Goal: Navigation & Orientation: Find specific page/section

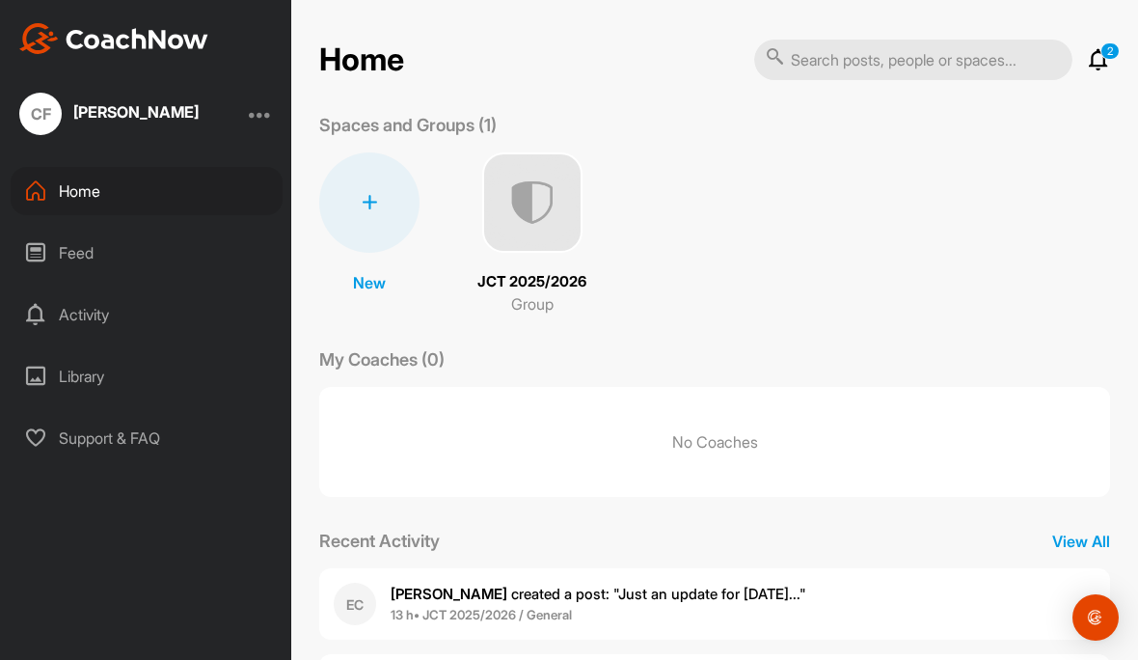
click at [654, 616] on span "13 h • JCT 2025/2026 / General" at bounding box center [599, 615] width 416 height 19
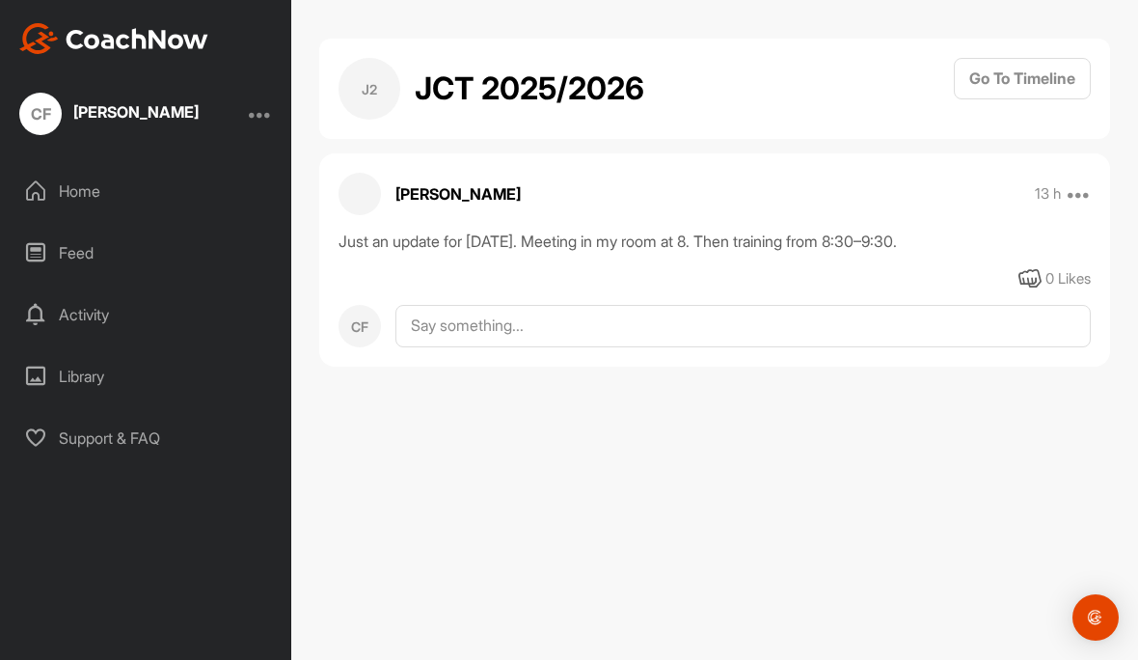
click at [68, 184] on div "Home" at bounding box center [147, 191] width 272 height 48
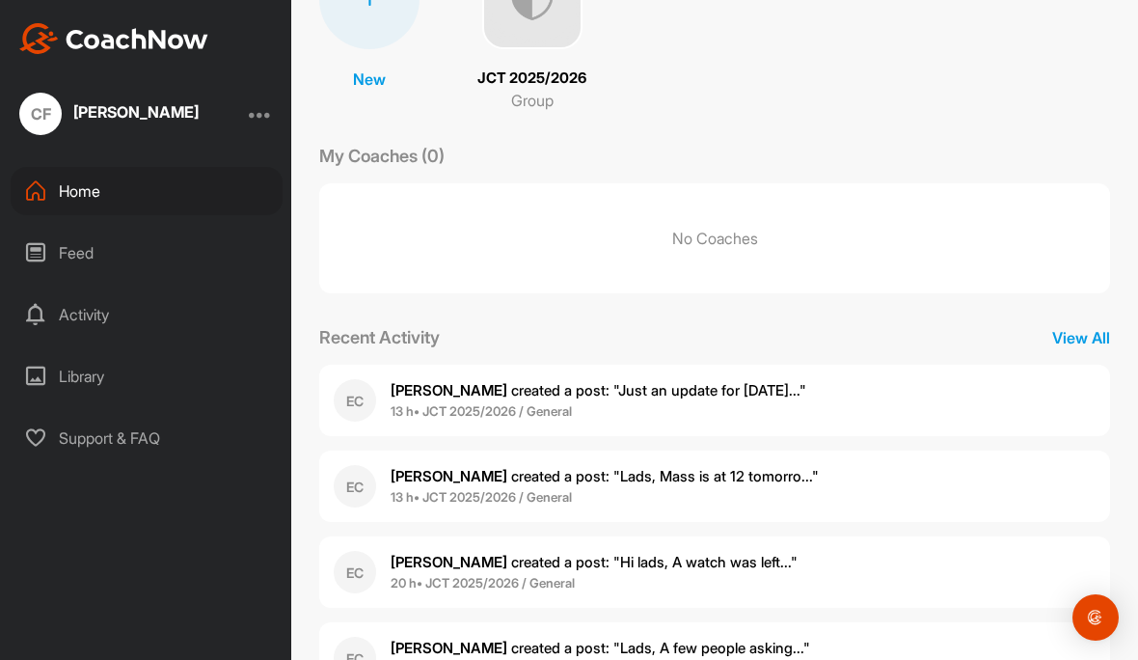
scroll to position [203, 0]
click at [53, 259] on div "Feed" at bounding box center [147, 253] width 272 height 48
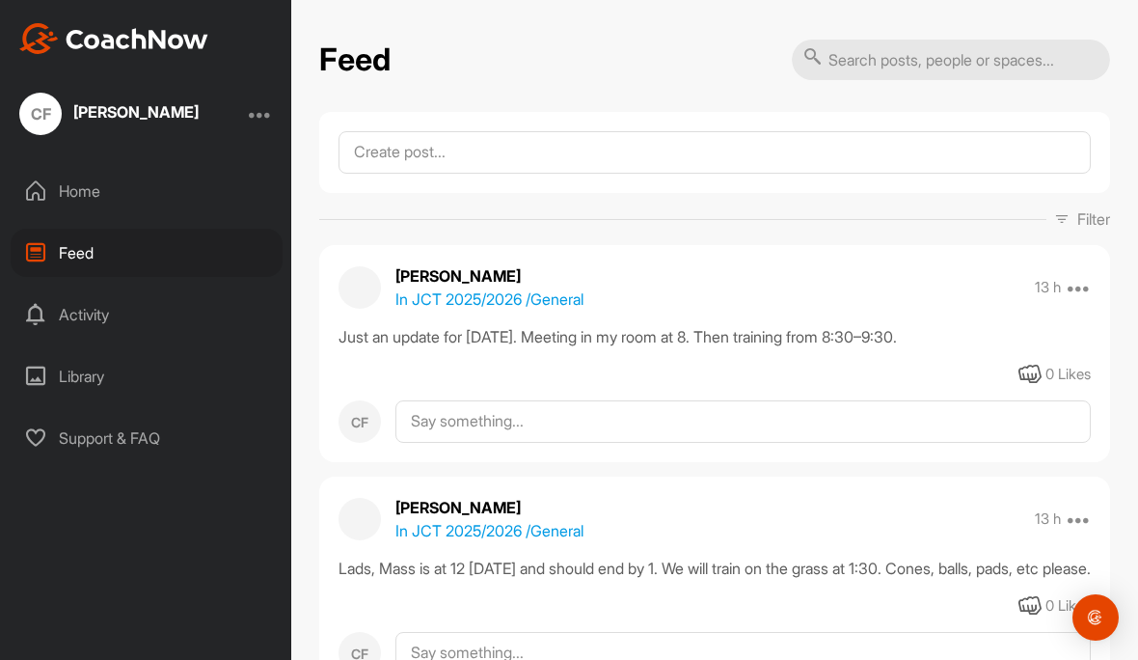
click at [62, 189] on div "Home" at bounding box center [147, 191] width 272 height 48
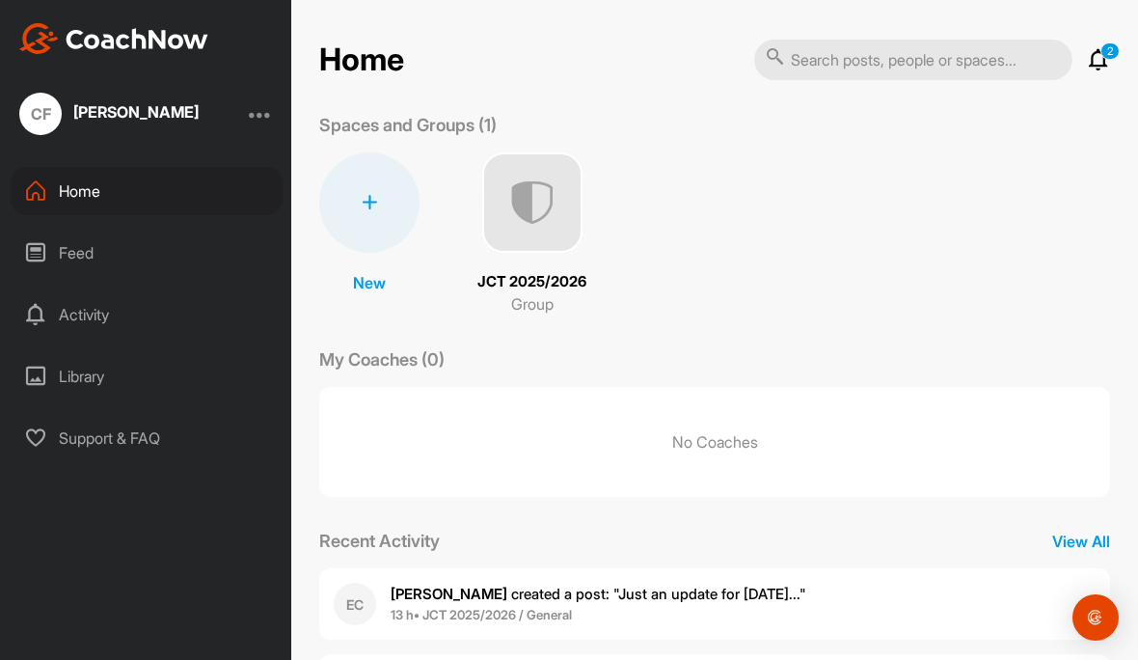
click at [529, 204] on img at bounding box center [532, 202] width 100 height 100
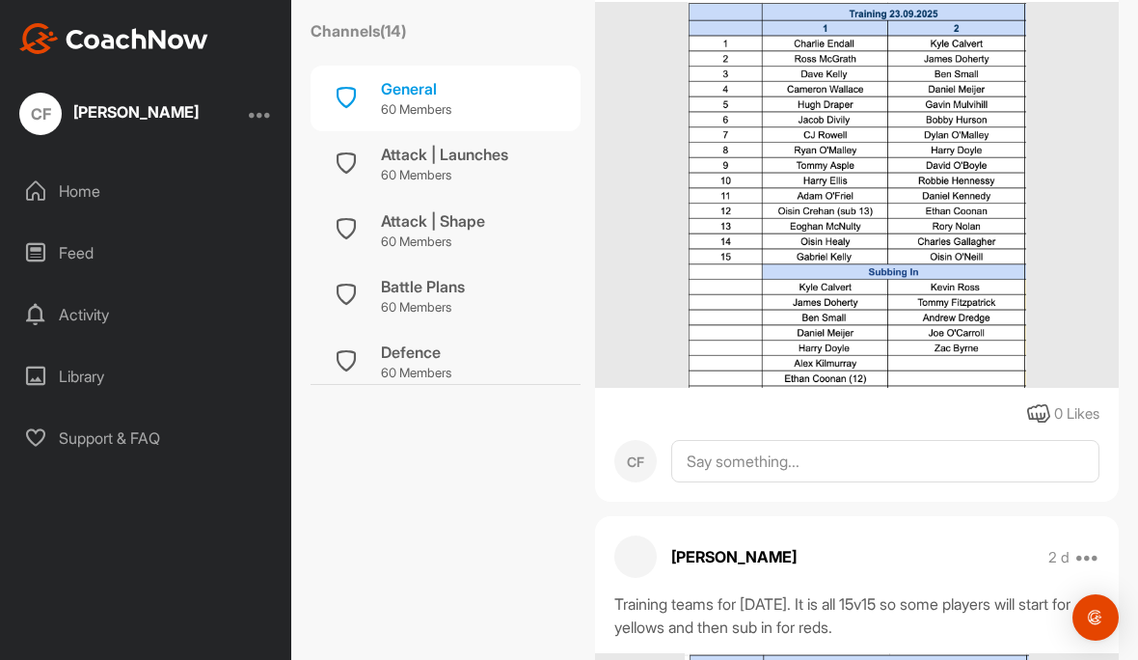
click at [93, 116] on div "[PERSON_NAME]" at bounding box center [135, 111] width 125 height 15
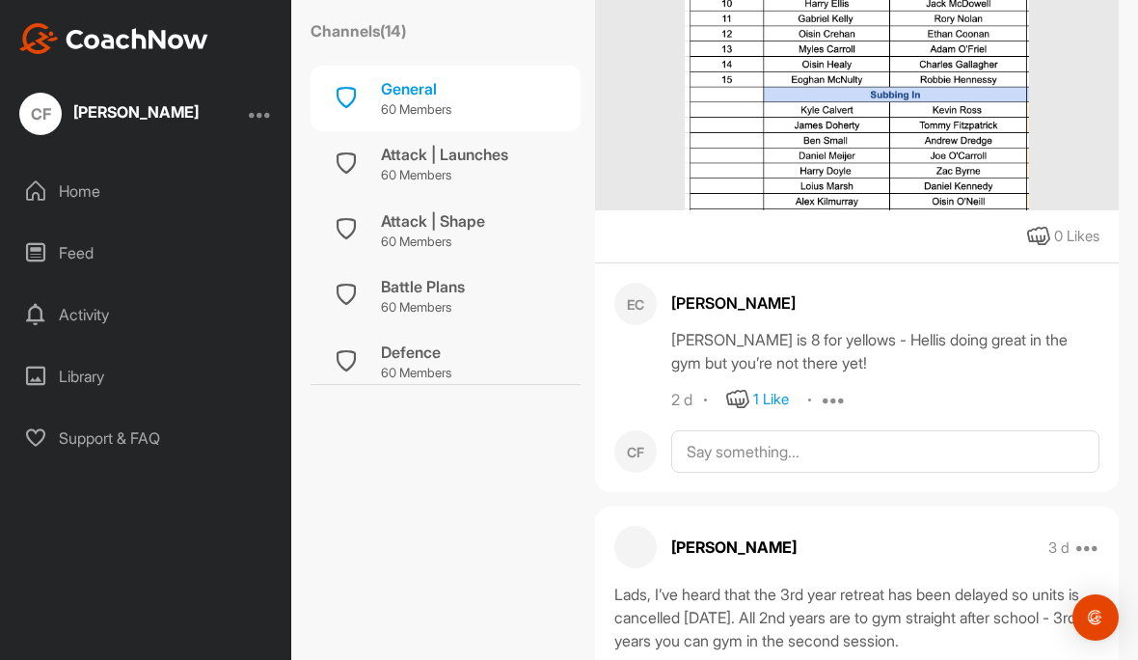
scroll to position [3856, 0]
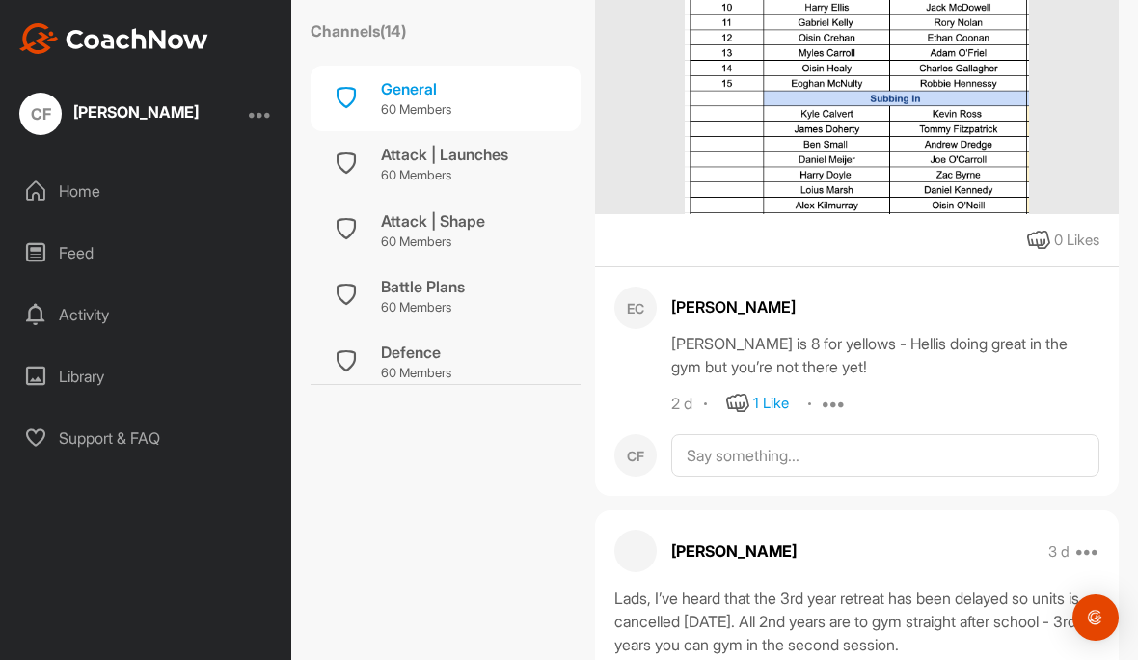
click at [783, 394] on div "1 Like" at bounding box center [771, 403] width 36 height 22
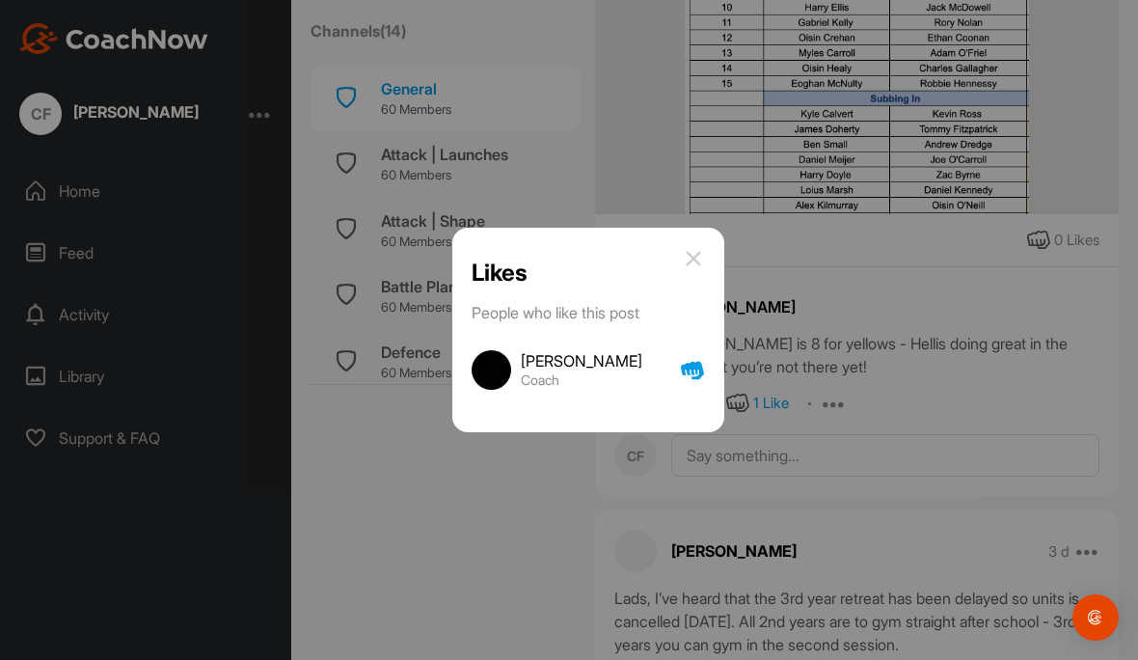
click at [723, 313] on div "Likes People who like this post [PERSON_NAME] Coach" at bounding box center [588, 330] width 272 height 205
click at [694, 270] on img at bounding box center [693, 258] width 23 height 23
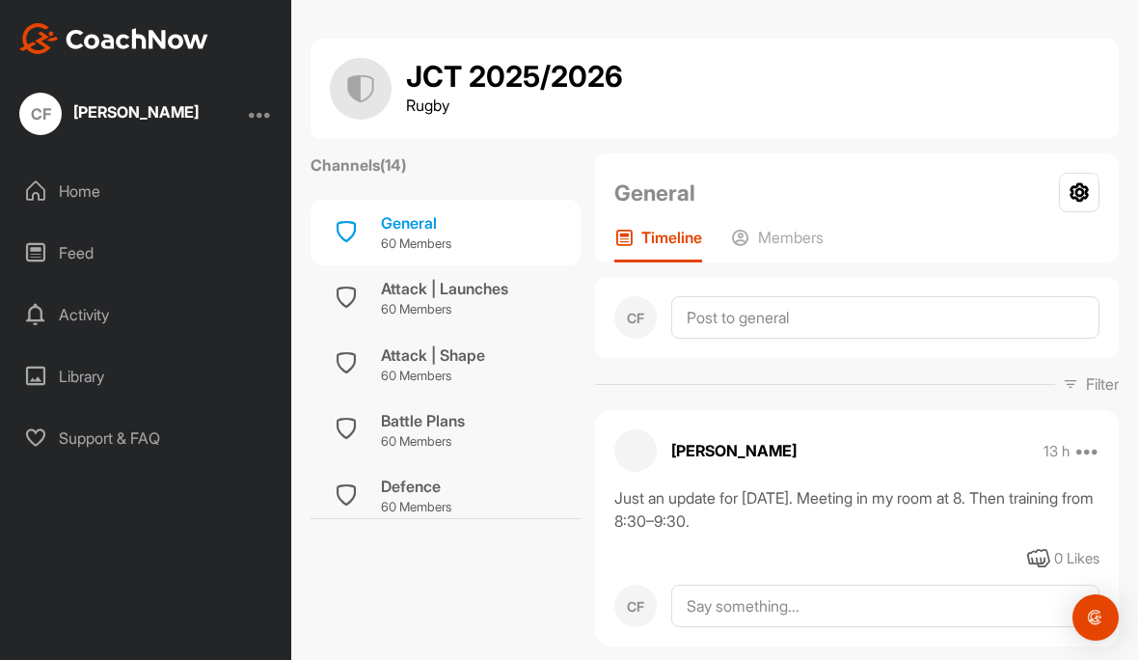
scroll to position [0, 0]
click at [477, 319] on div "Attack | Launches 60 Members" at bounding box center [446, 298] width 270 height 66
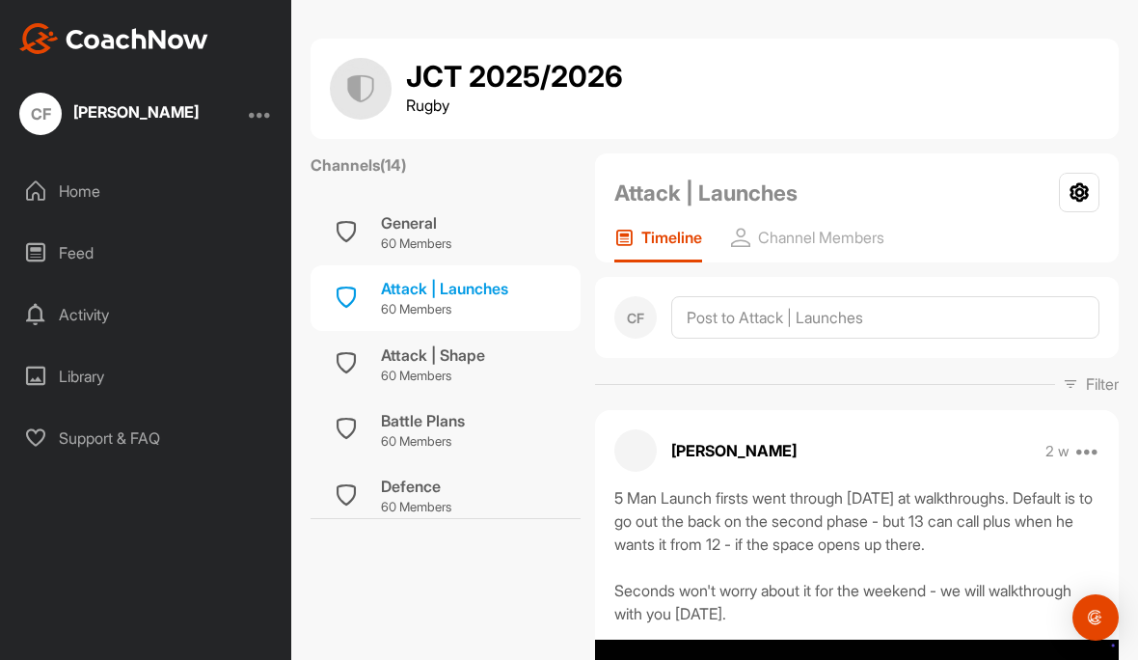
click at [466, 372] on p "60 Members" at bounding box center [433, 375] width 104 height 19
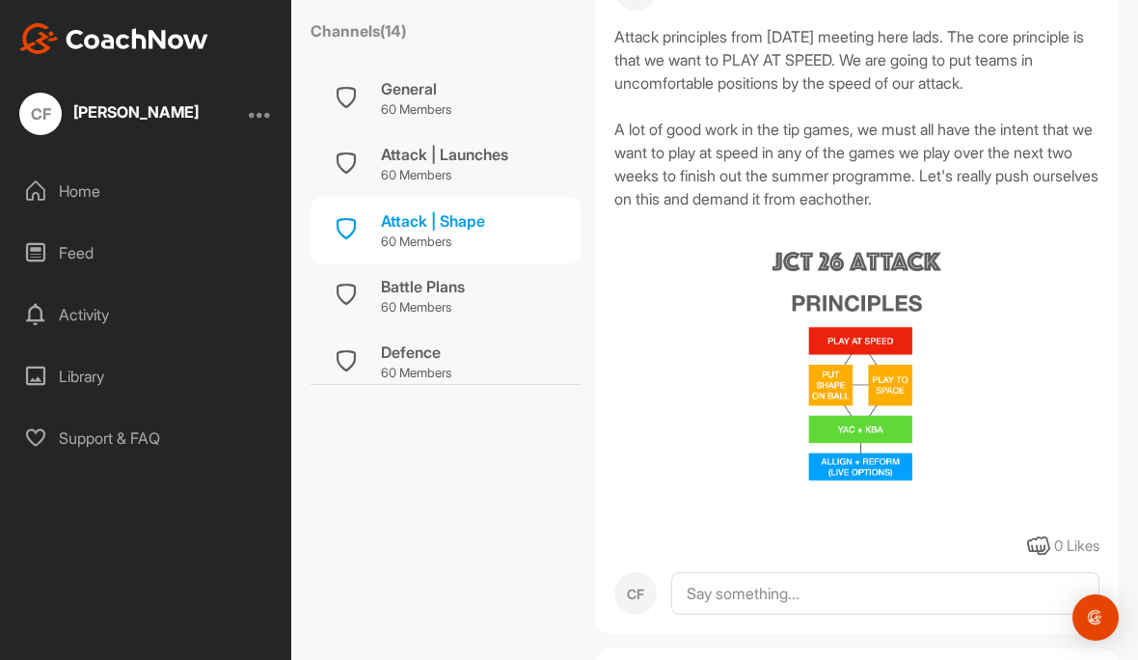
scroll to position [1174, 0]
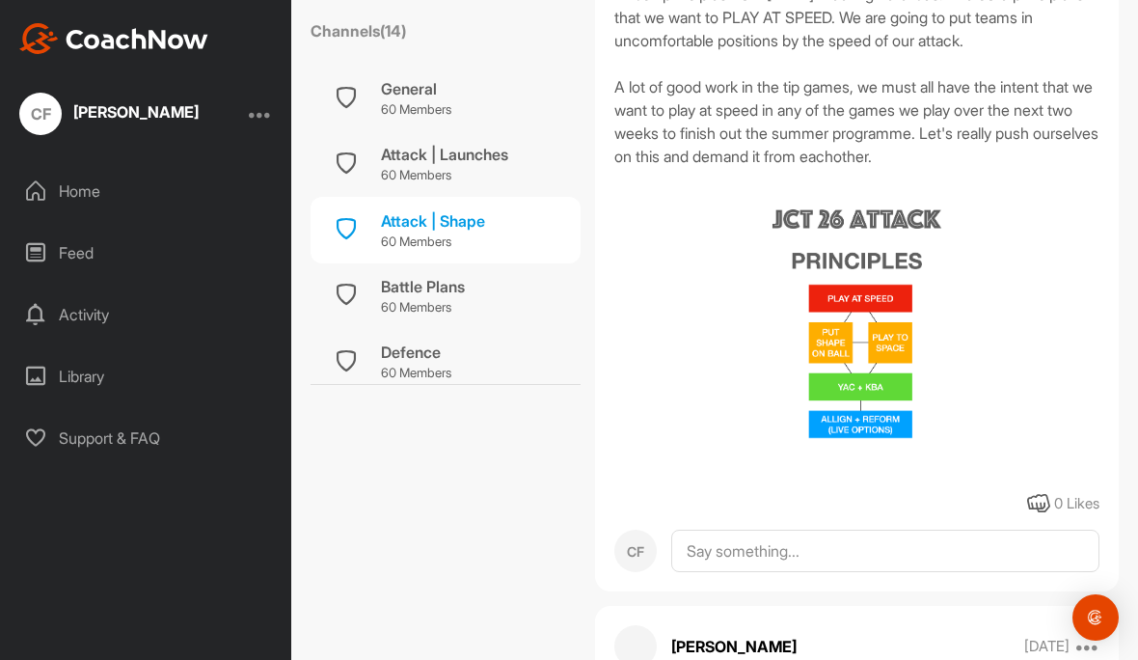
click at [366, 299] on div "Battle Plans 60 Members" at bounding box center [446, 296] width 270 height 66
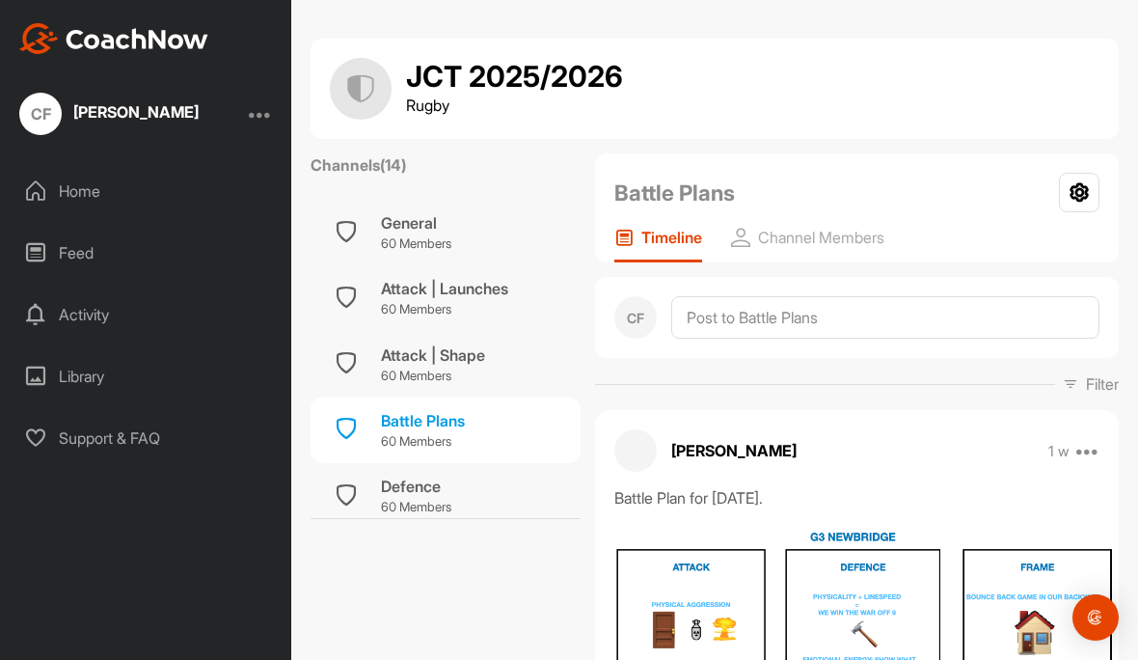
click at [370, 232] on div "General 60 Members" at bounding box center [446, 233] width 270 height 66
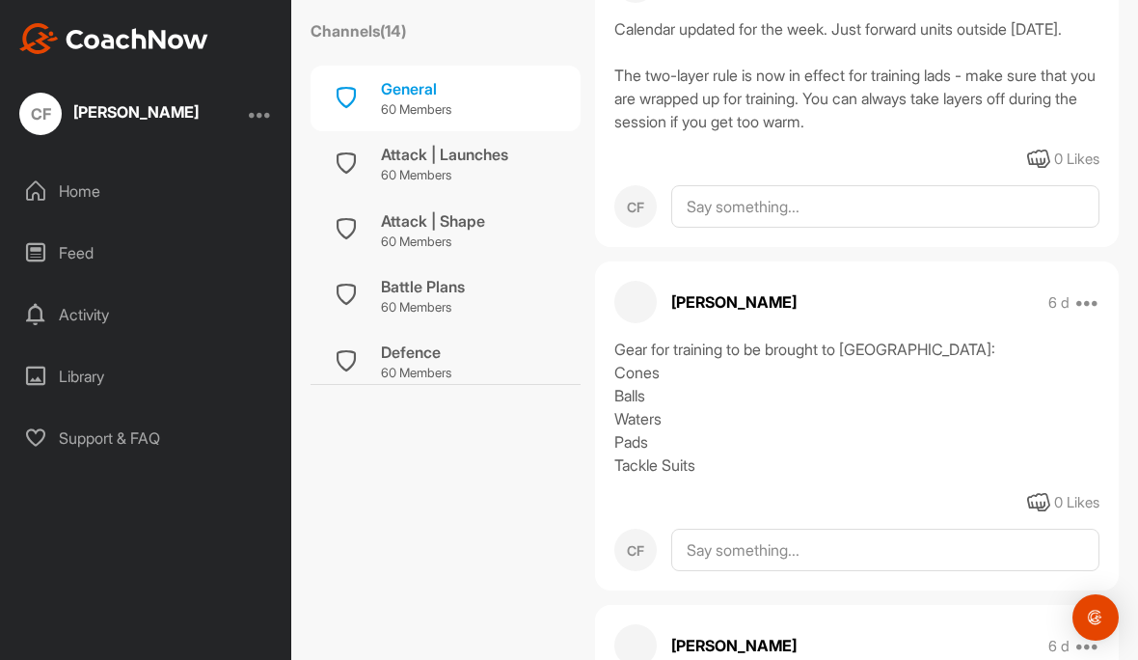
scroll to position [4658, 0]
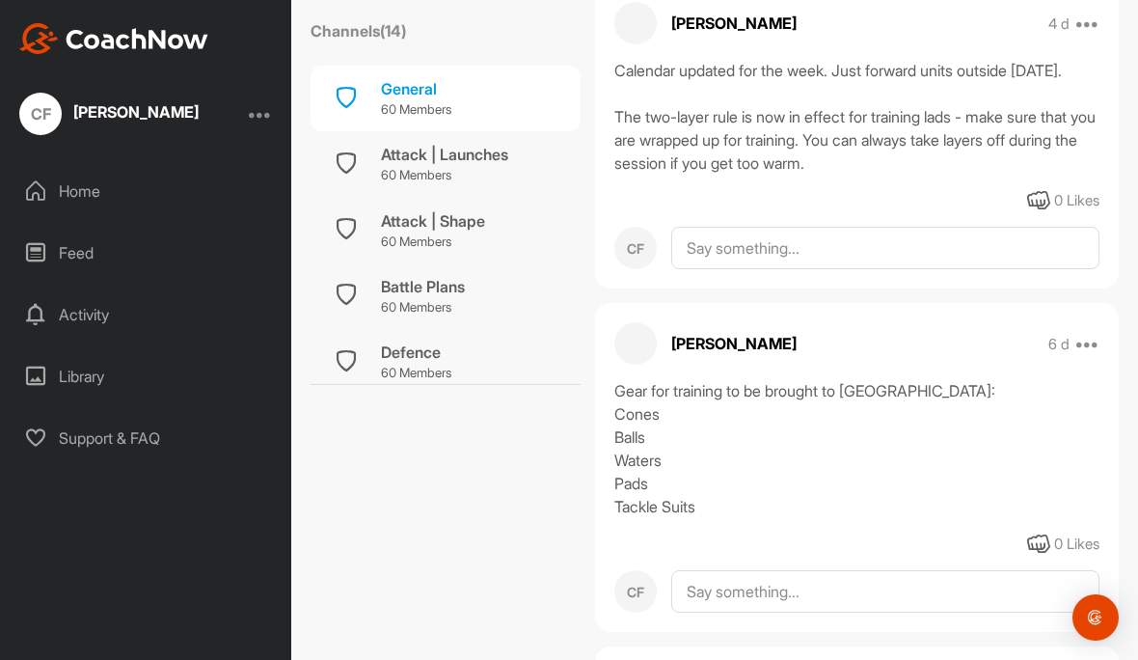
click at [377, 161] on div "Attack | Launches 60 Members" at bounding box center [446, 164] width 270 height 66
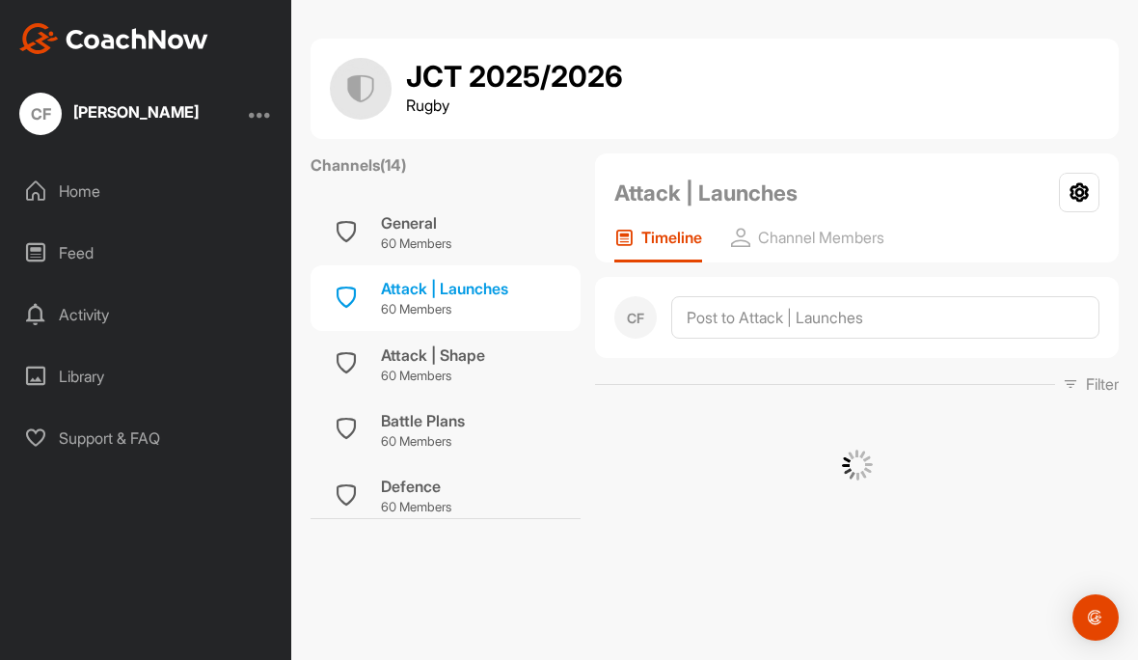
click at [388, 350] on div "Attack | Shape" at bounding box center [433, 354] width 104 height 23
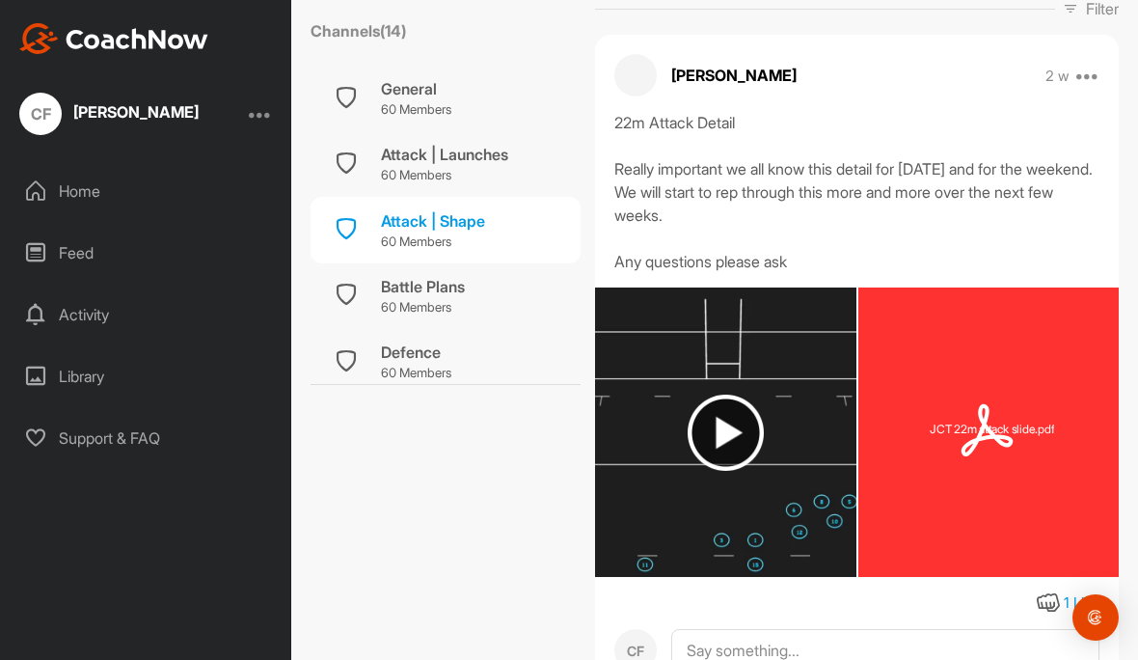
scroll to position [407, 0]
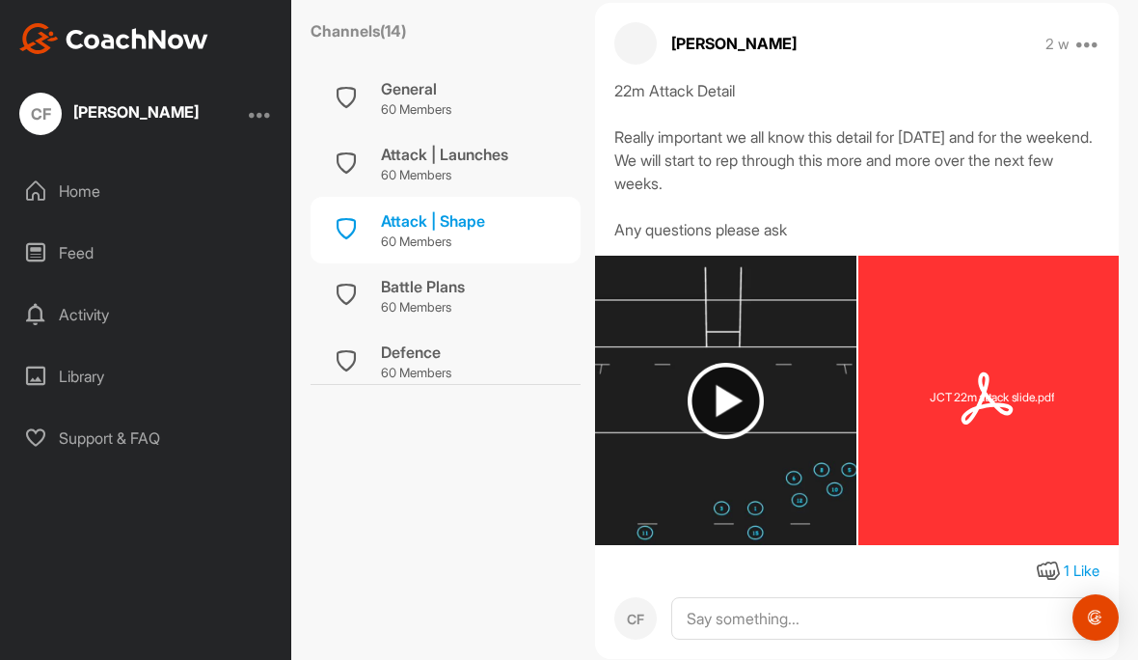
click at [382, 152] on div "Attack | Launches" at bounding box center [444, 154] width 127 height 23
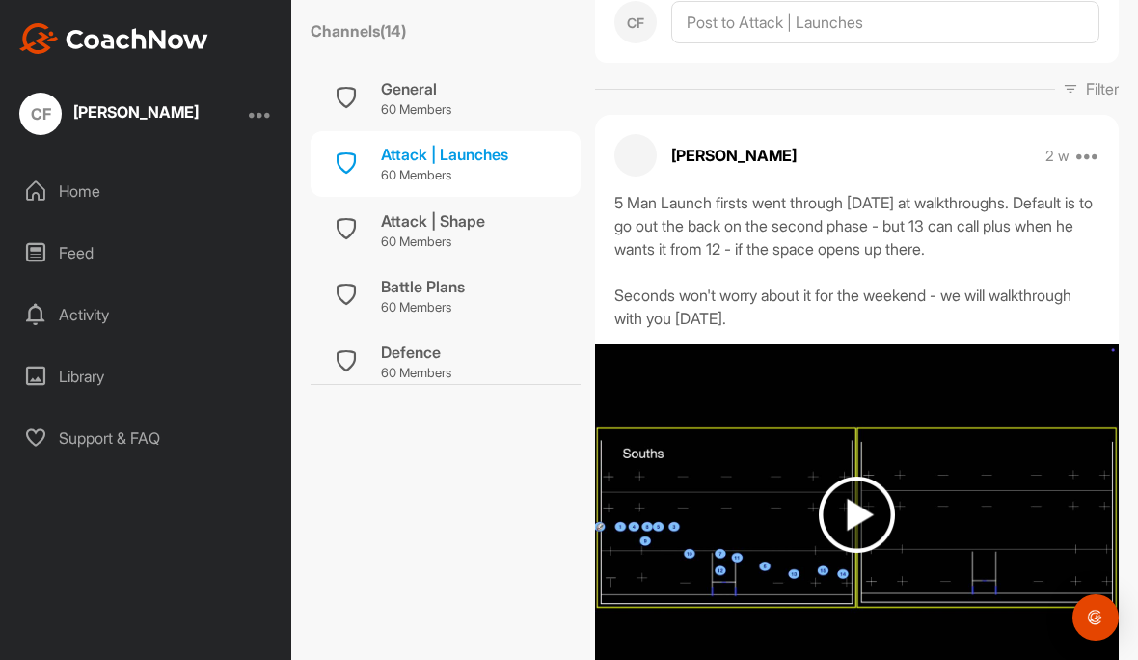
scroll to position [298, 0]
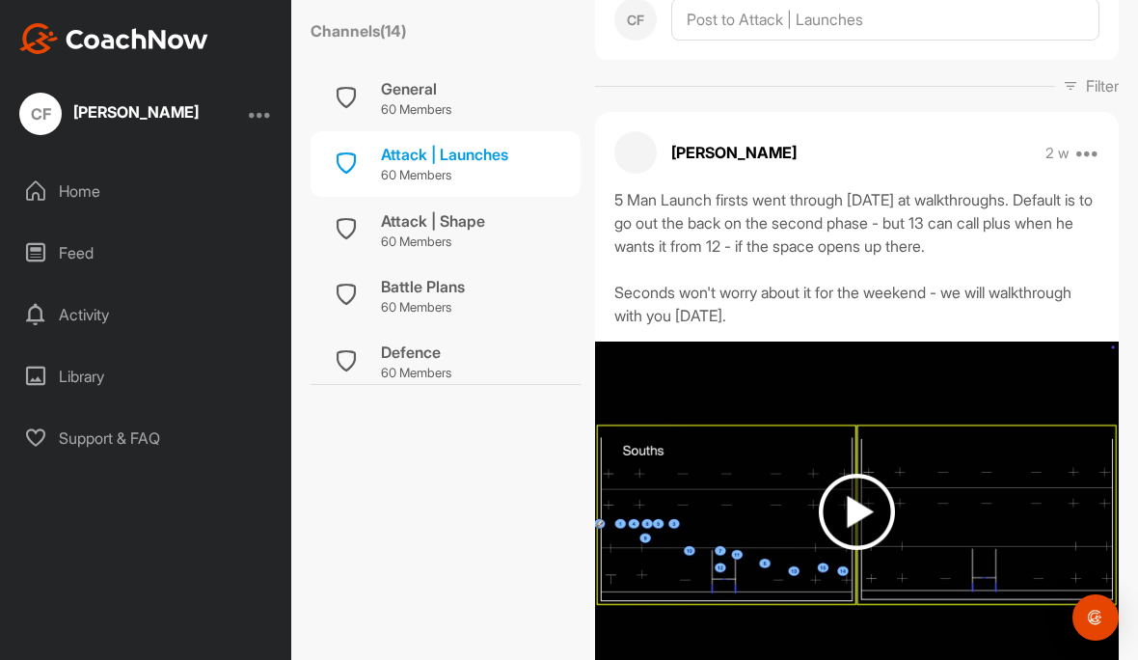
click at [361, 359] on div "Defence 60 Members" at bounding box center [446, 362] width 270 height 66
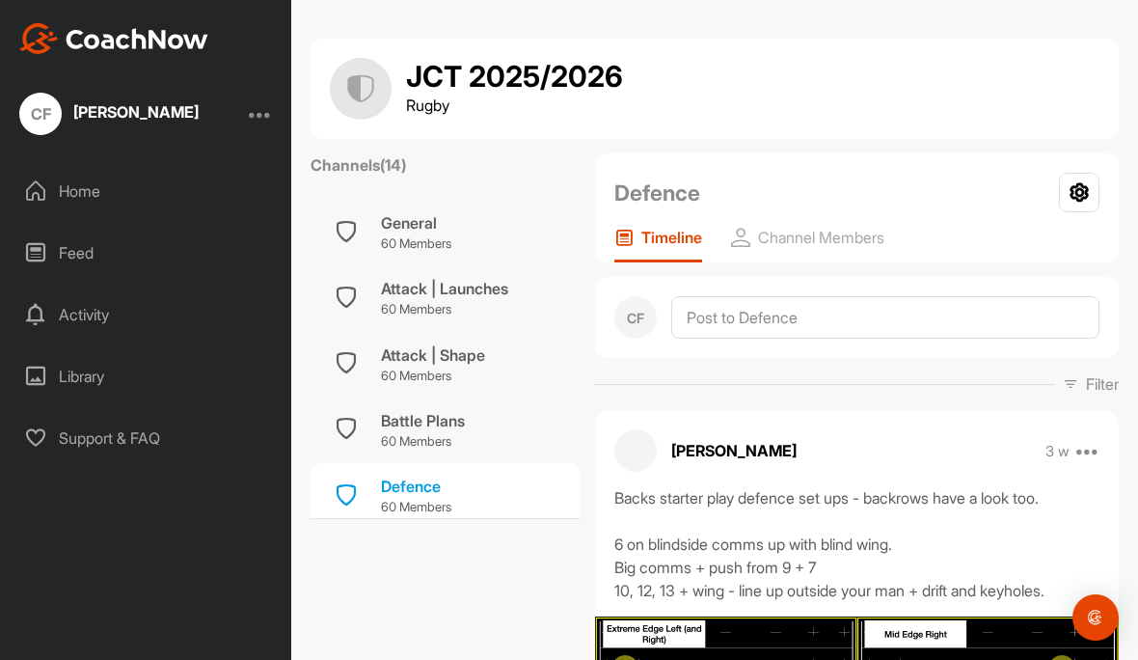
click at [377, 429] on div "Battle Plans 60 Members" at bounding box center [446, 430] width 270 height 66
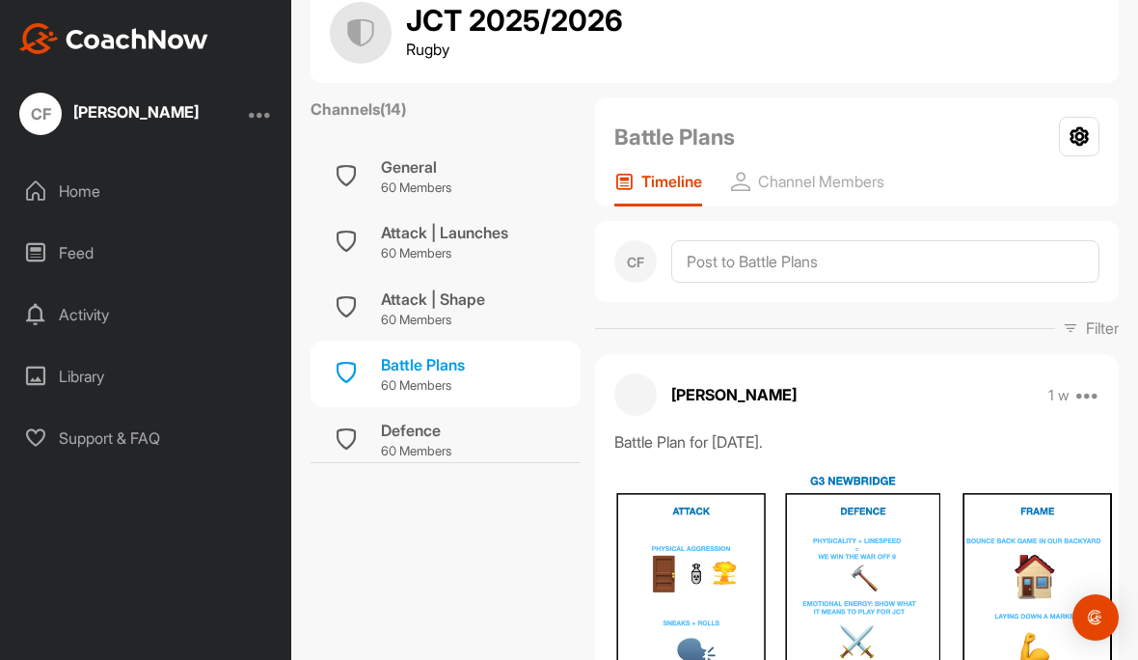
scroll to position [56, 0]
click at [72, 195] on div "Home" at bounding box center [147, 191] width 272 height 48
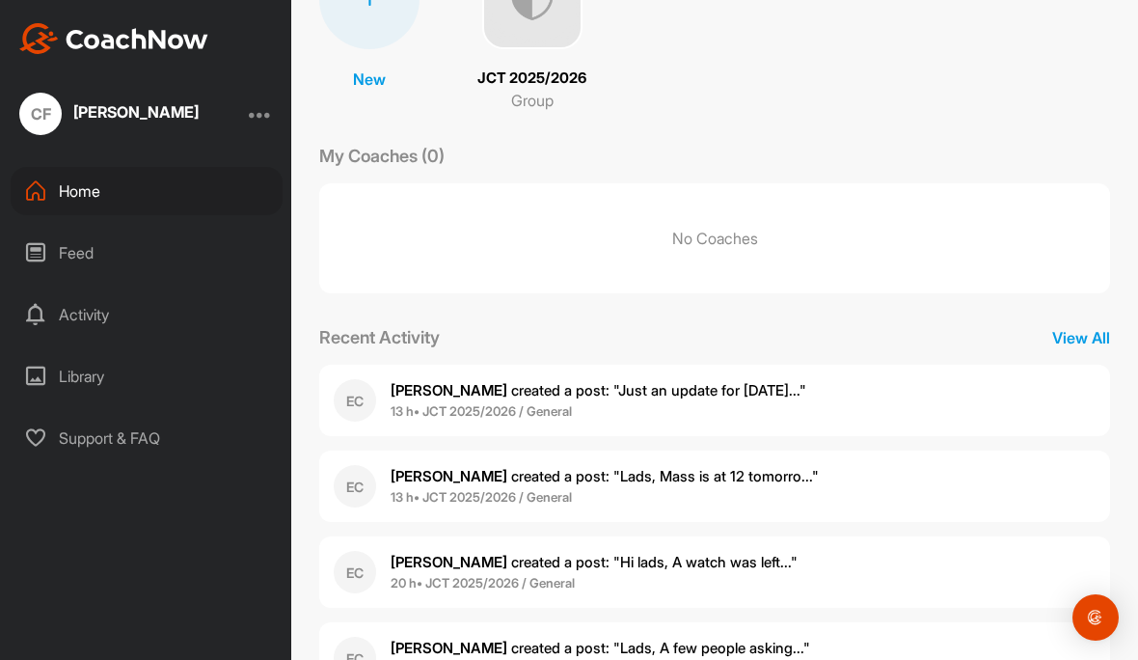
scroll to position [203, 0]
click at [1100, 332] on p "View All" at bounding box center [1081, 338] width 58 height 23
